Goal: Find specific page/section: Find specific page/section

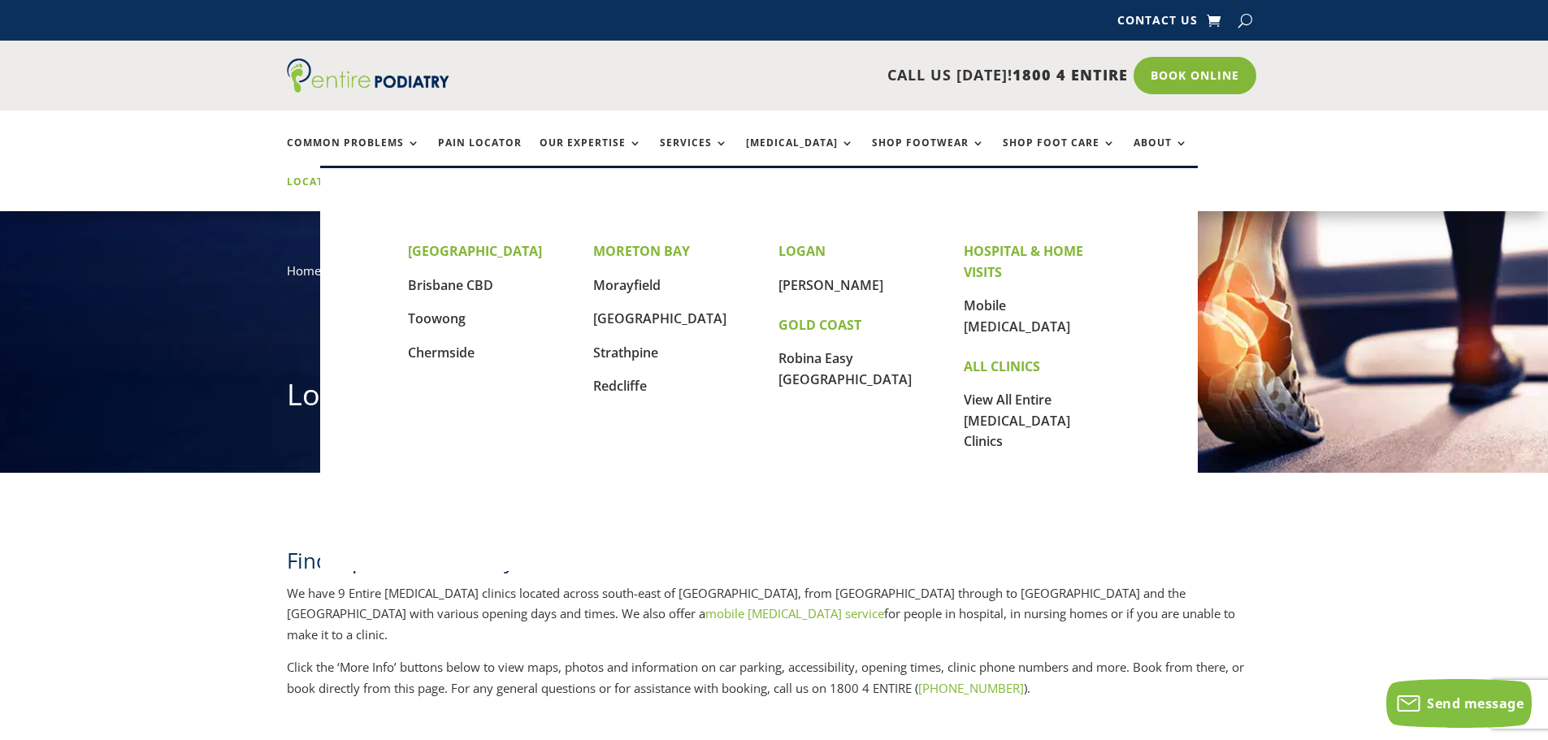
click at [368, 176] on link "Locations" at bounding box center [327, 193] width 81 height 35
click at [457, 354] on link "Chermside" at bounding box center [441, 353] width 67 height 18
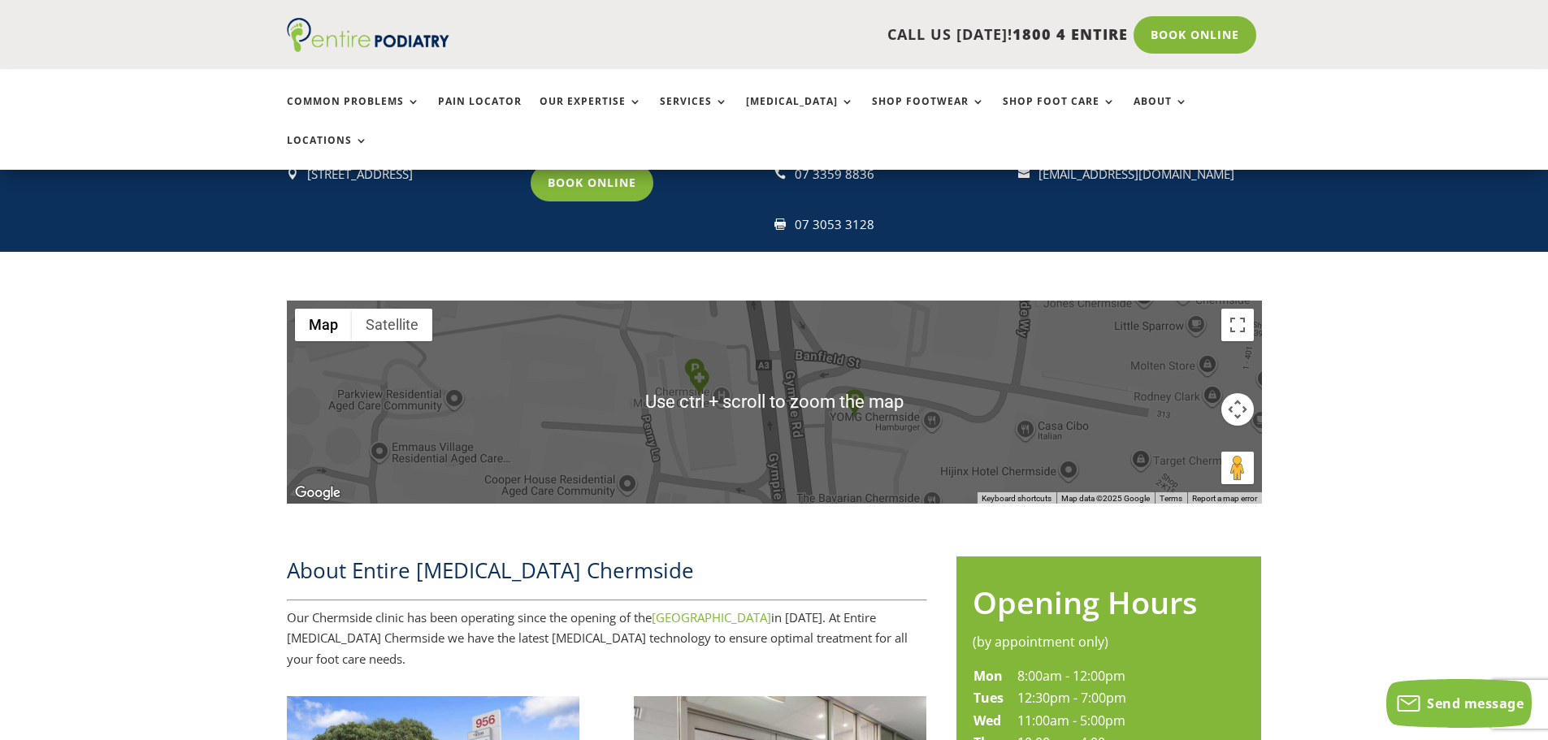
scroll to position [390, 0]
